Goal: Task Accomplishment & Management: Use online tool/utility

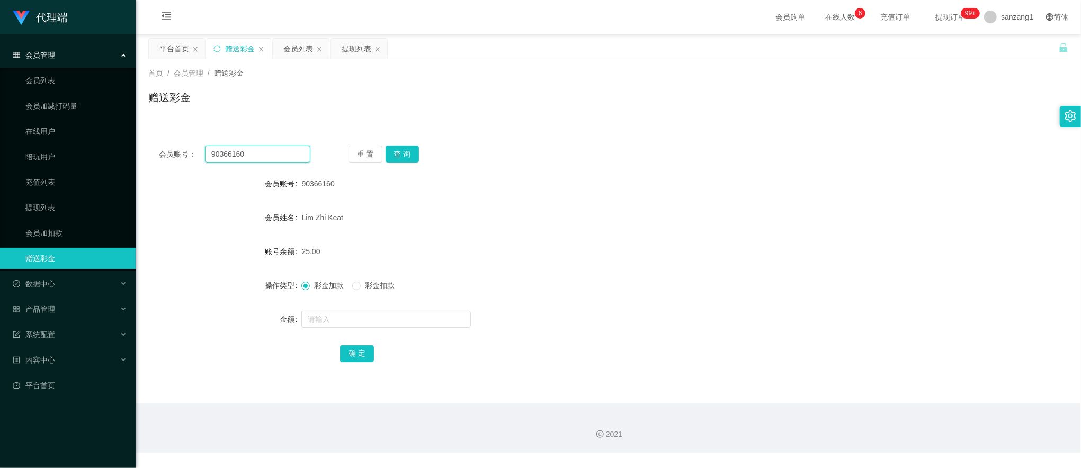
click at [246, 156] on input "90366160" at bounding box center [257, 154] width 105 height 17
paste input "Ray123881"
type input "Ray1238810"
click at [409, 158] on button "查 询" at bounding box center [403, 154] width 34 height 17
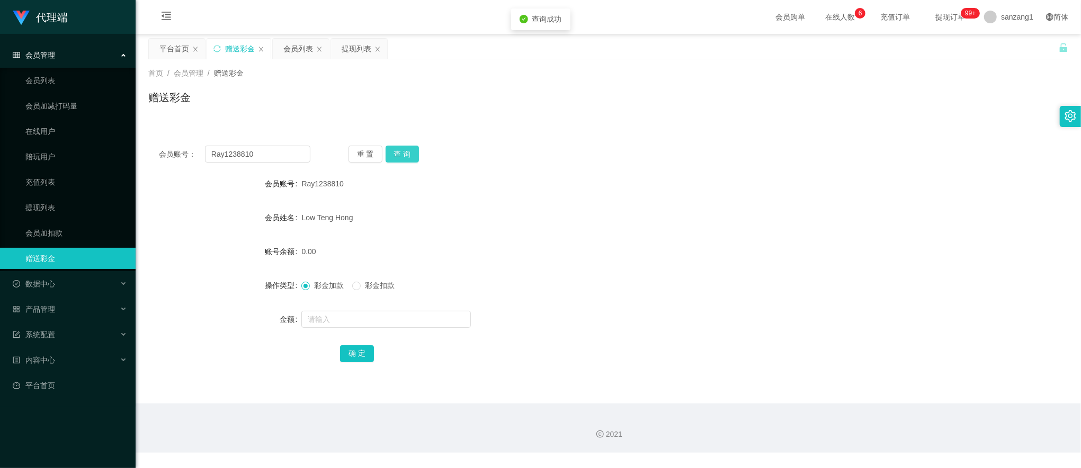
click at [405, 146] on button "查 询" at bounding box center [403, 154] width 34 height 17
click at [402, 149] on button "查 询" at bounding box center [403, 154] width 34 height 17
click at [331, 315] on input "text" at bounding box center [386, 319] width 170 height 17
type input "5000"
click at [358, 352] on button "确 定" at bounding box center [357, 353] width 34 height 17
